Goal: Information Seeking & Learning: Learn about a topic

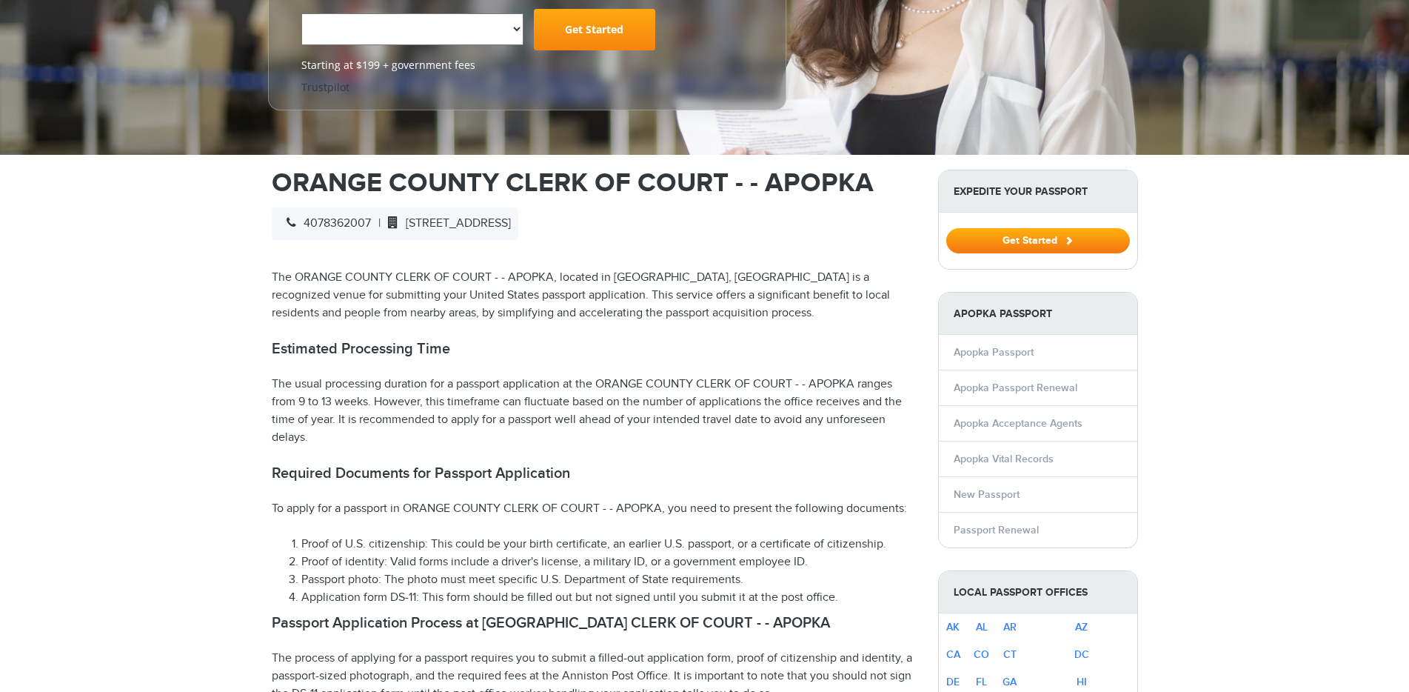
select select "**********"
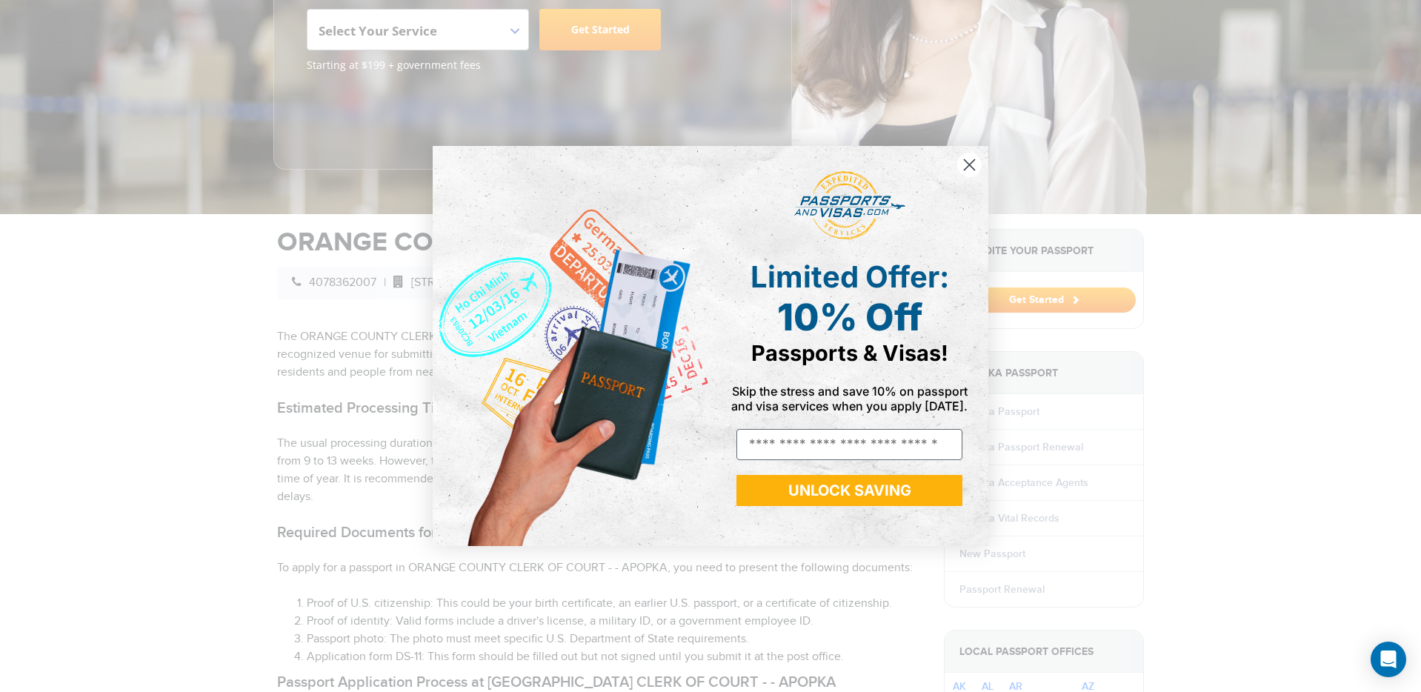
click at [971, 162] on icon "Close dialog" at bounding box center [969, 165] width 10 height 10
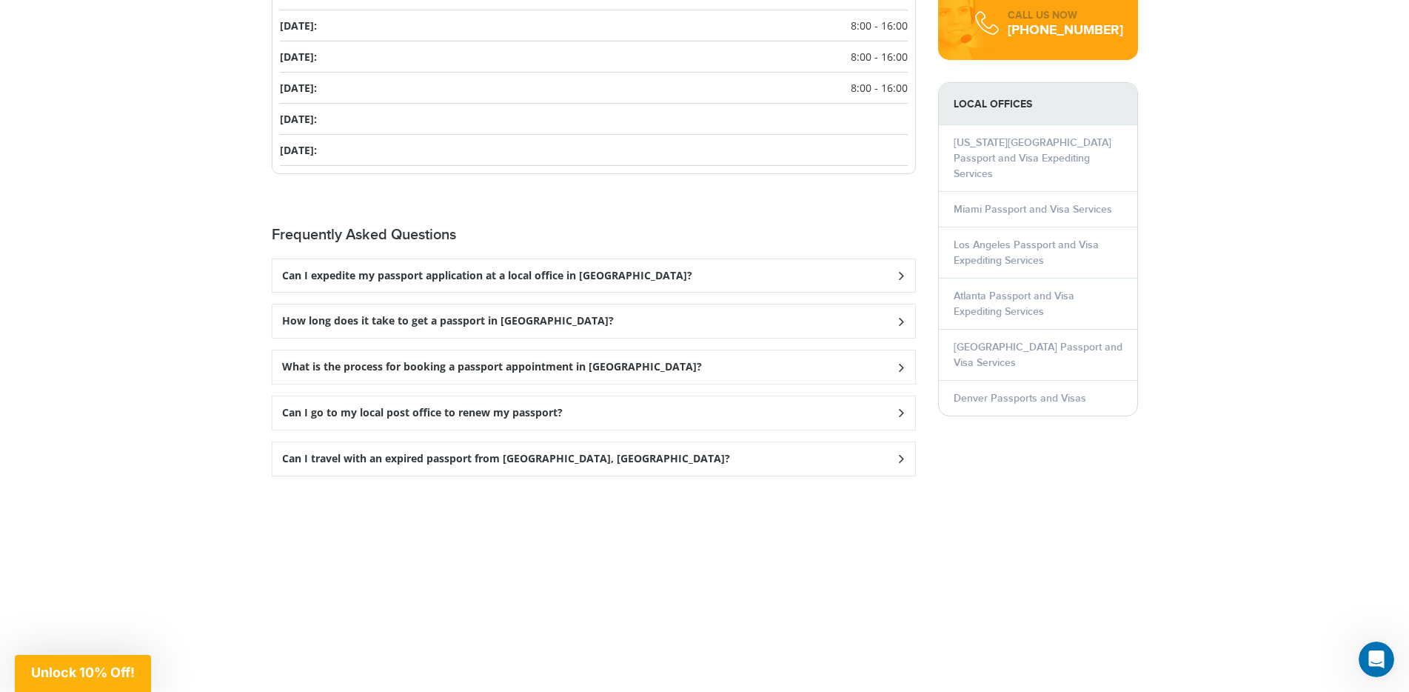
scroll to position [1920, 0]
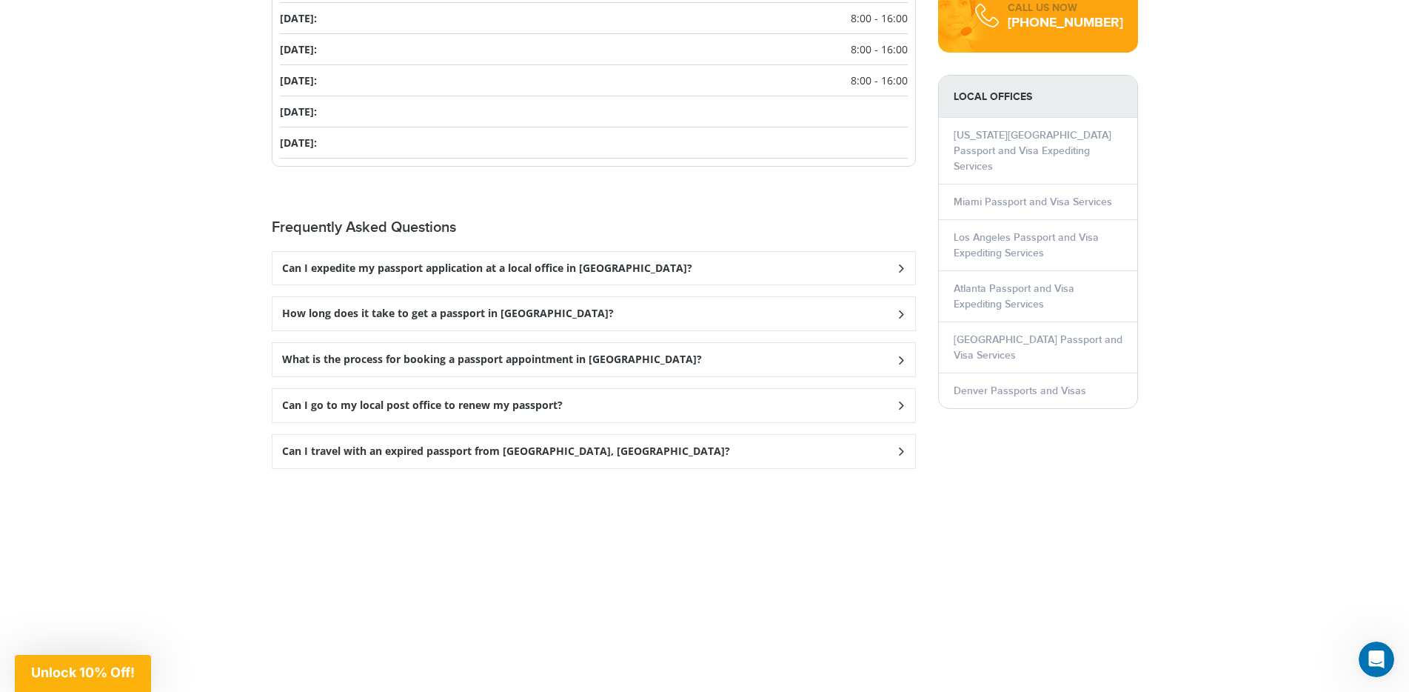
click at [624, 252] on div "Can I expedite my passport application at a local office in Apopka?" at bounding box center [594, 268] width 643 height 33
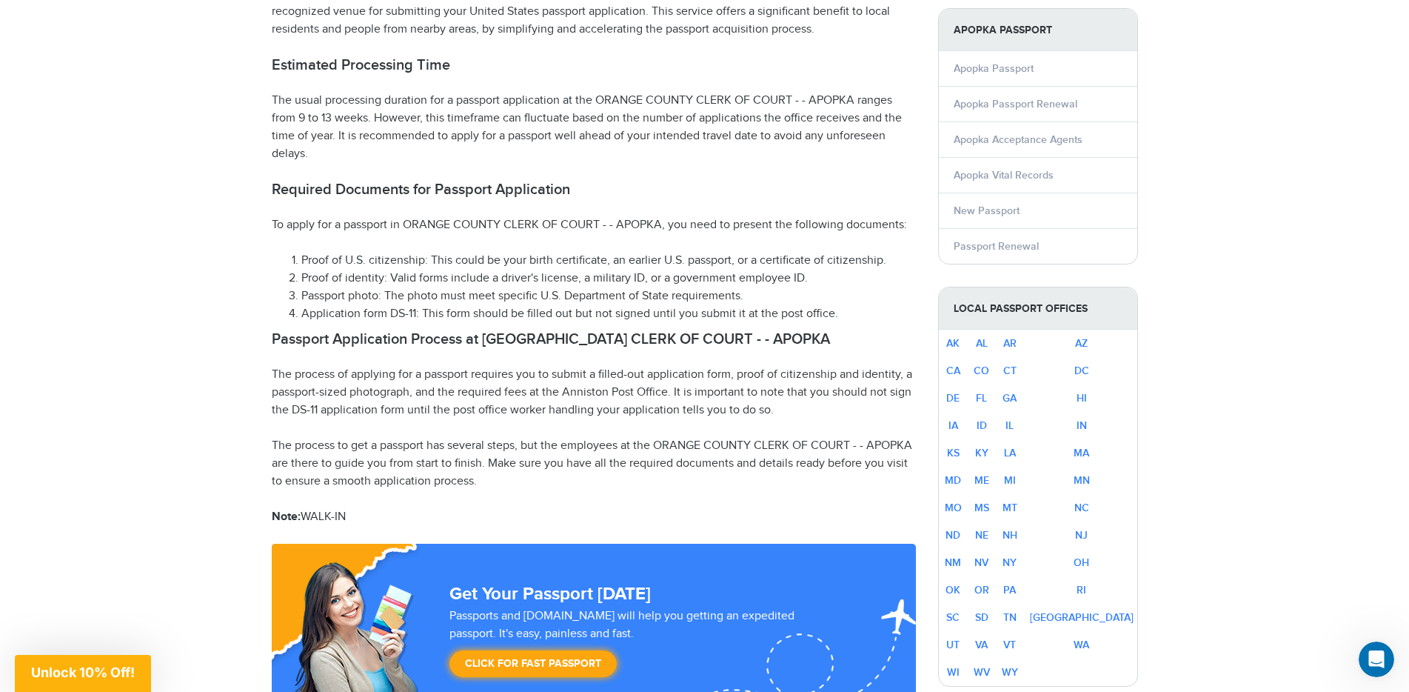
scroll to position [377, 0]
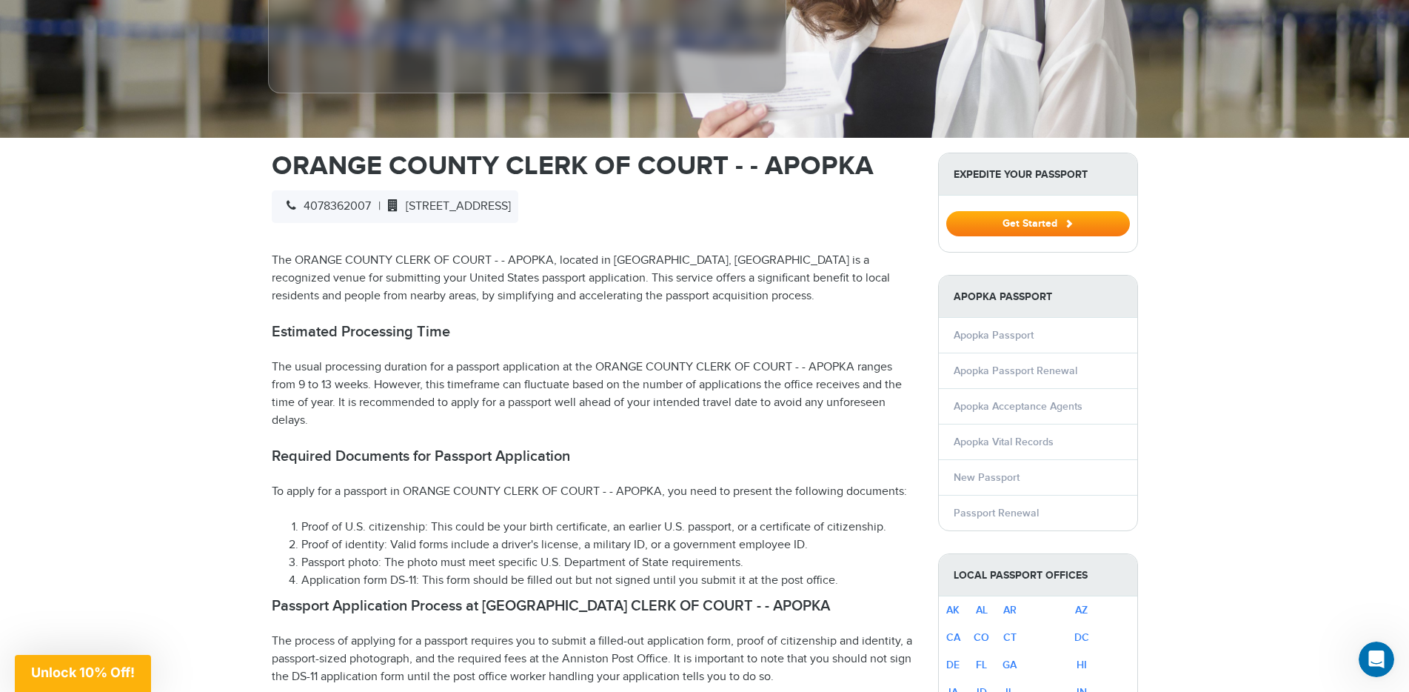
click at [511, 199] on span "1111 NORTH ROCK SPRINGS ROAD, APOPKA, FL 32712" at bounding box center [446, 206] width 130 height 14
click at [417, 199] on span "1111 NORTH ROCK SPRINGS ROAD, APOPKA, FL 32712" at bounding box center [446, 206] width 130 height 14
drag, startPoint x: 424, startPoint y: 178, endPoint x: 695, endPoint y: 177, distance: 271.8
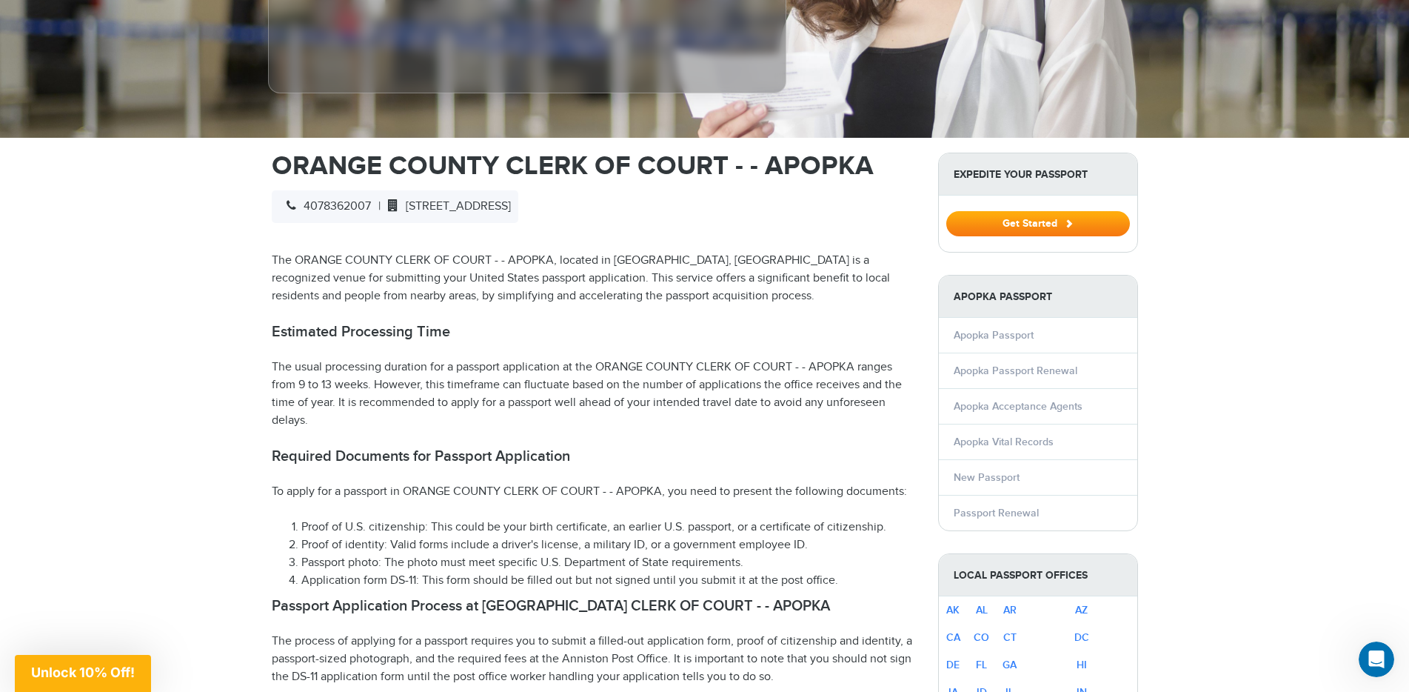
click at [511, 199] on span "1111 NORTH ROCK SPRINGS ROAD, APOPKA, FL 32712" at bounding box center [446, 206] width 130 height 14
click at [993, 329] on link "Apopka Passport" at bounding box center [994, 335] width 80 height 13
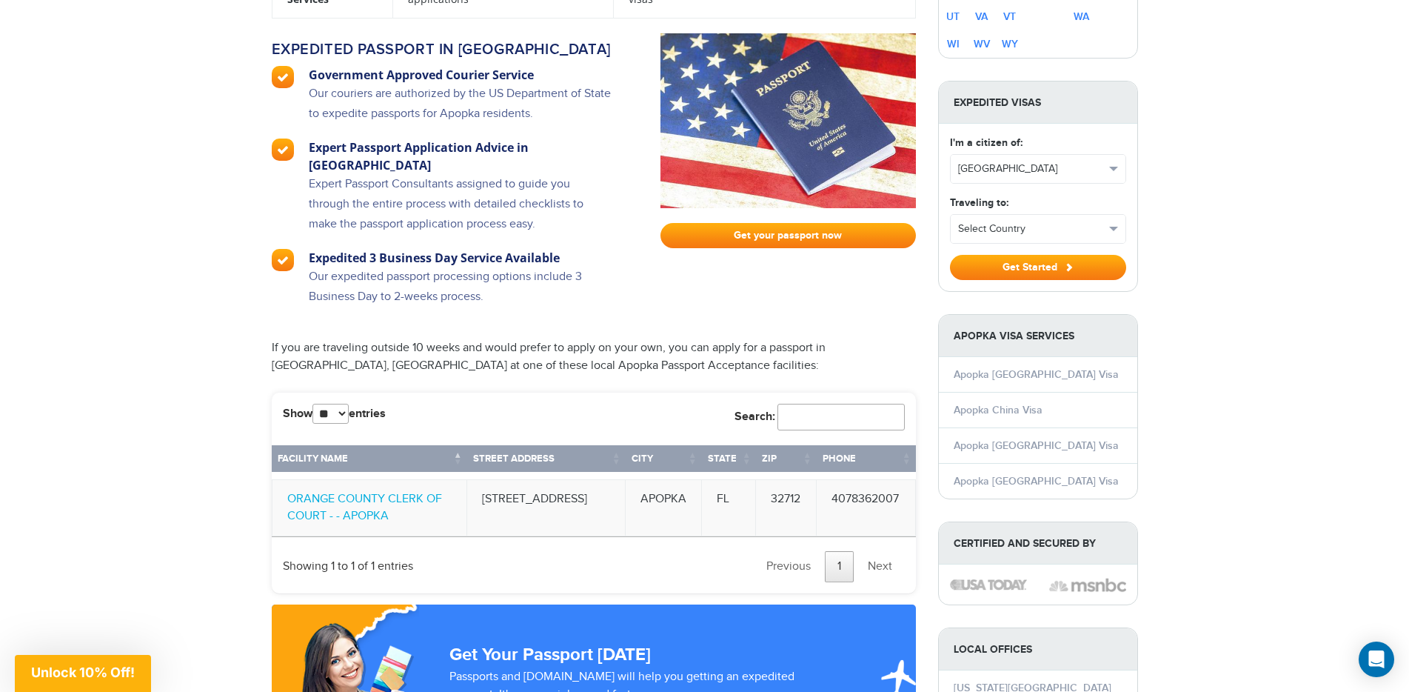
scroll to position [1254, 0]
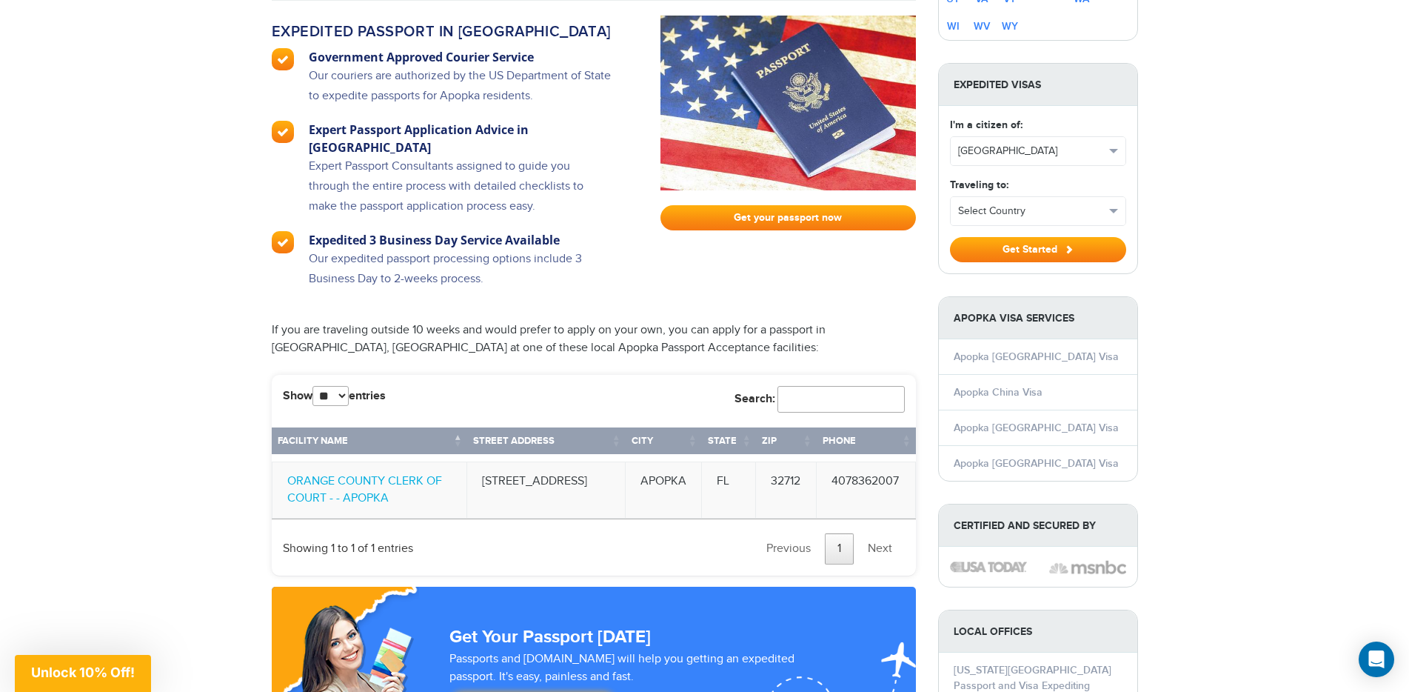
drag, startPoint x: 575, startPoint y: 438, endPoint x: 501, endPoint y: 412, distance: 79.2
click at [501, 461] on td "[STREET_ADDRESS]" at bounding box center [546, 490] width 159 height 58
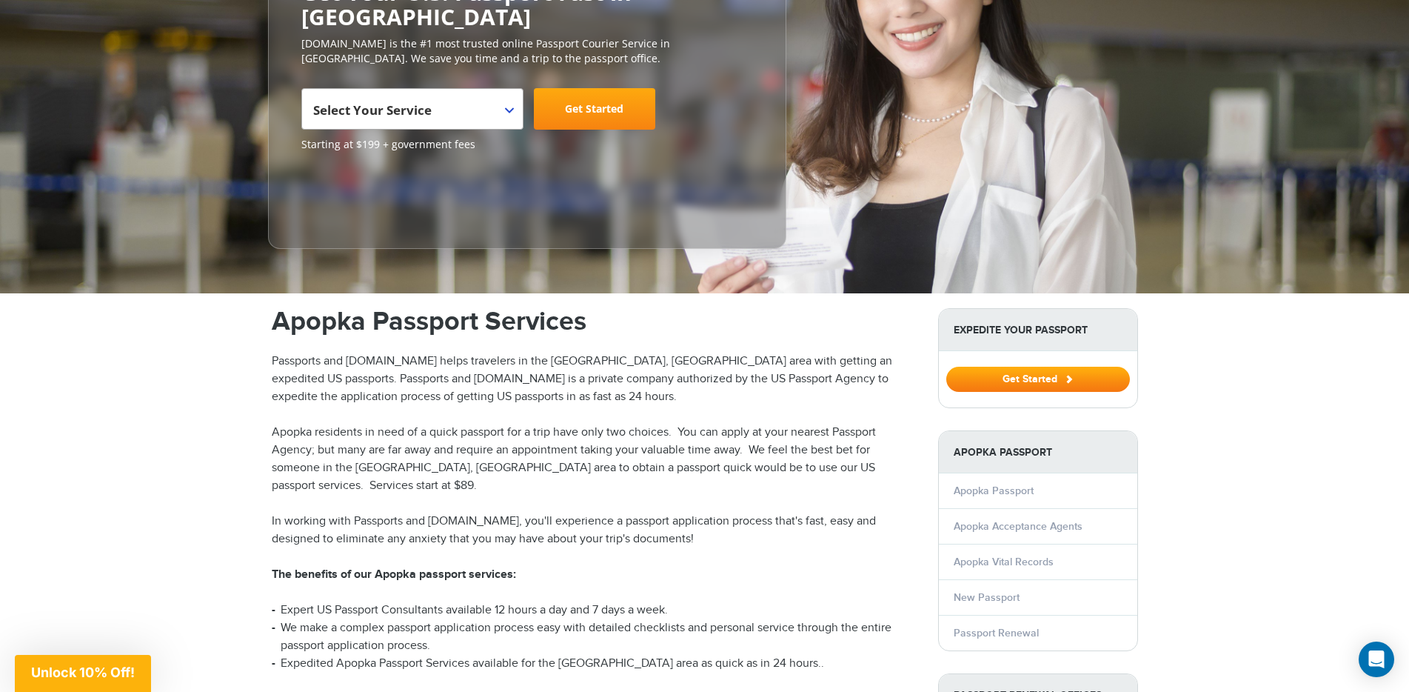
scroll to position [0, 0]
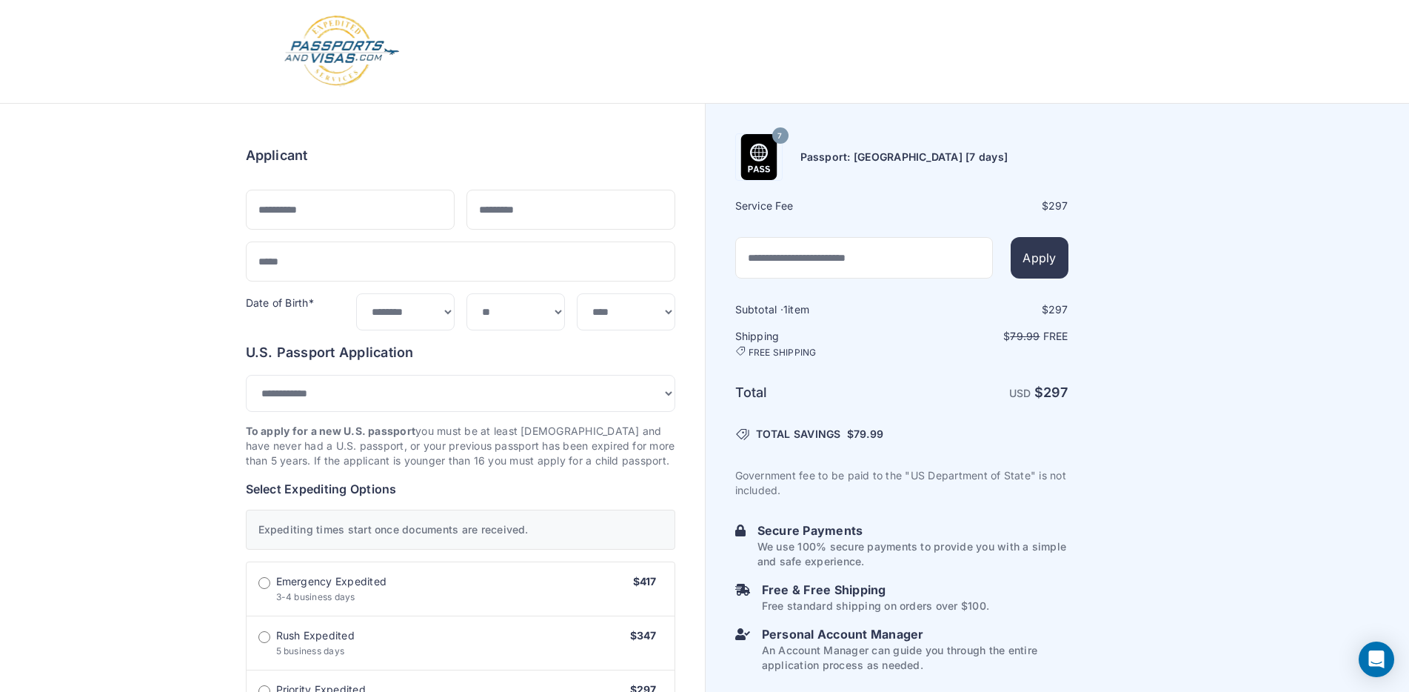
select select "***"
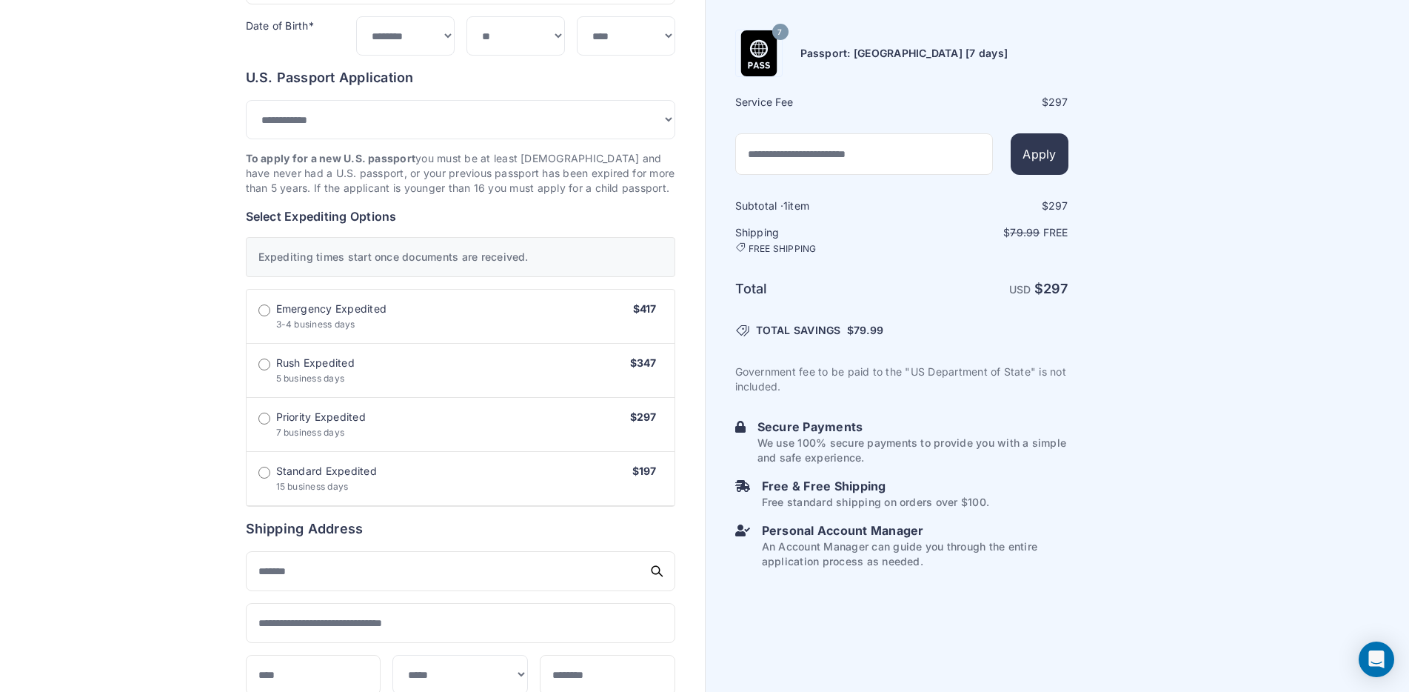
scroll to position [278, 0]
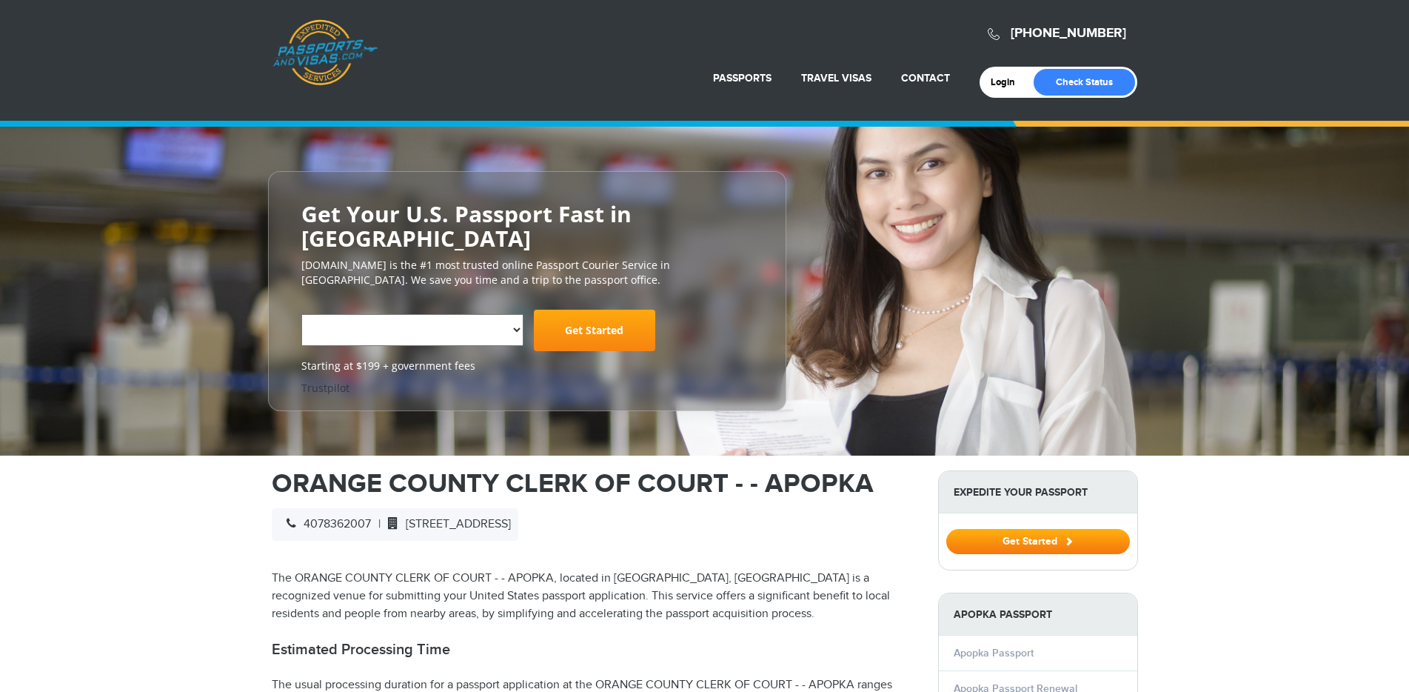
scroll to position [270, 0]
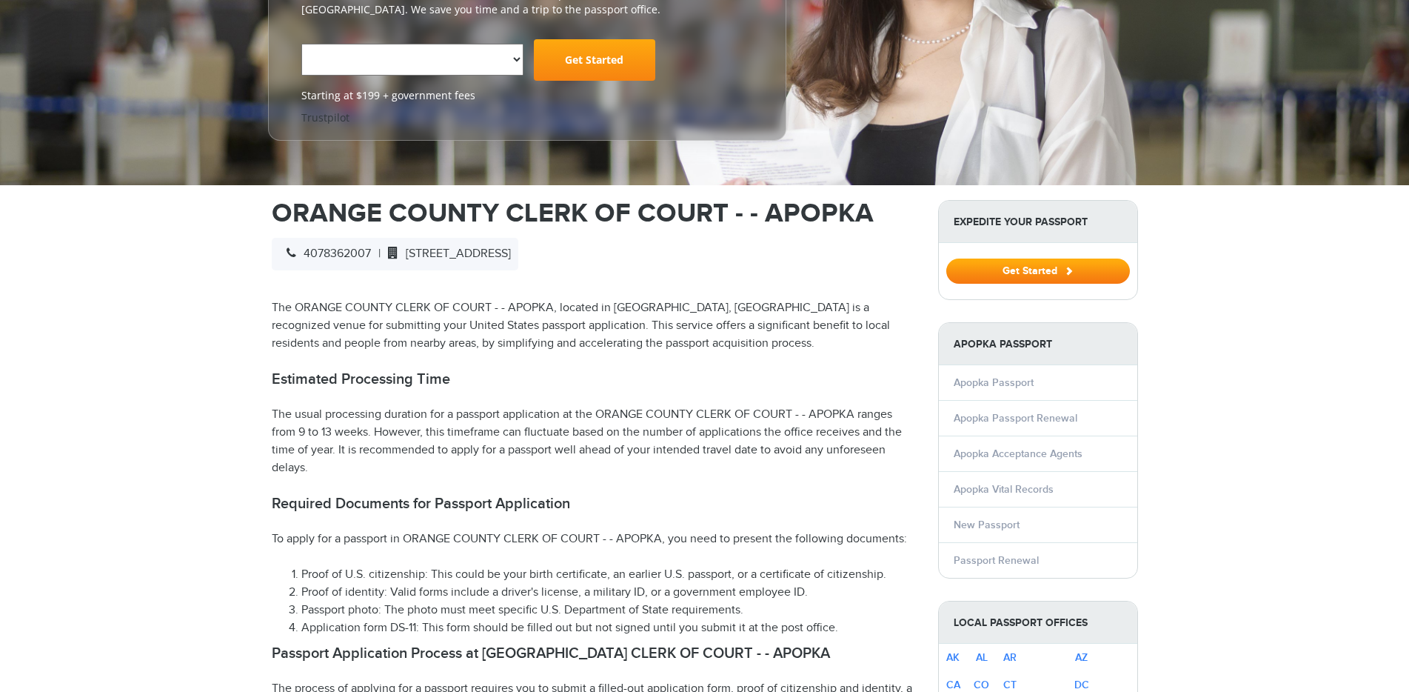
select select "**********"
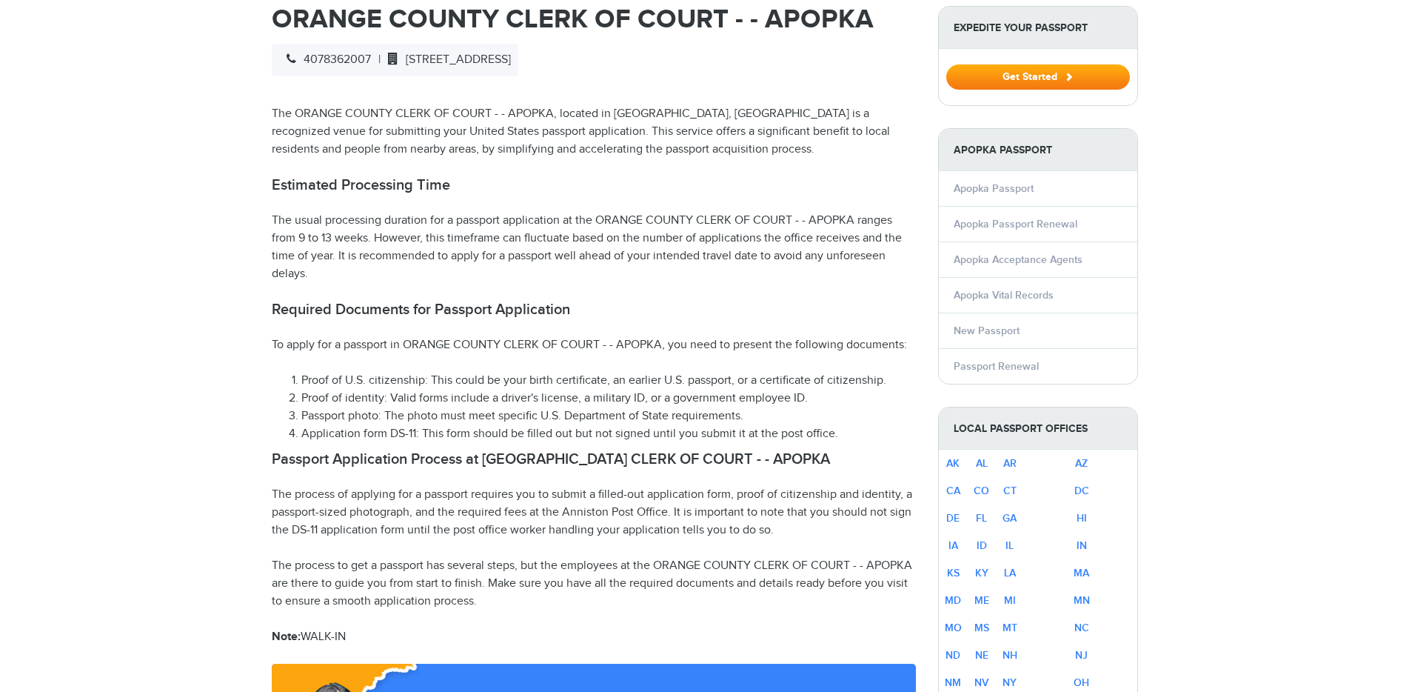
scroll to position [0, 0]
drag, startPoint x: 640, startPoint y: 368, endPoint x: 727, endPoint y: 378, distance: 88.0
click at [689, 390] on li "Proof of identity: Valid forms include a driver's license, a military ID, or a …" at bounding box center [608, 399] width 615 height 18
click at [767, 390] on li "Proof of identity: Valid forms include a driver's license, a military ID, or a …" at bounding box center [608, 399] width 615 height 18
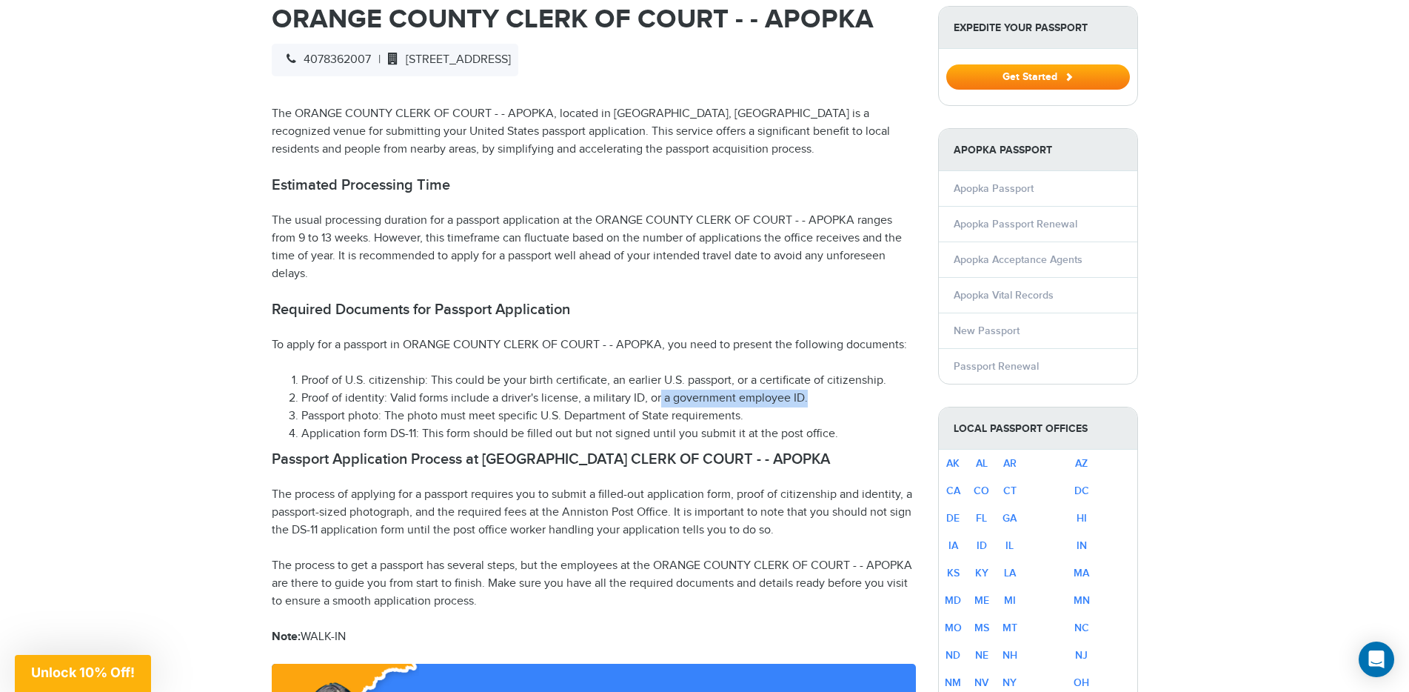
drag, startPoint x: 818, startPoint y: 377, endPoint x: 658, endPoint y: 380, distance: 159.3
click at [658, 390] on li "Proof of identity: Valid forms include a driver's license, a military ID, or a …" at bounding box center [608, 399] width 615 height 18
